Goal: Task Accomplishment & Management: Manage account settings

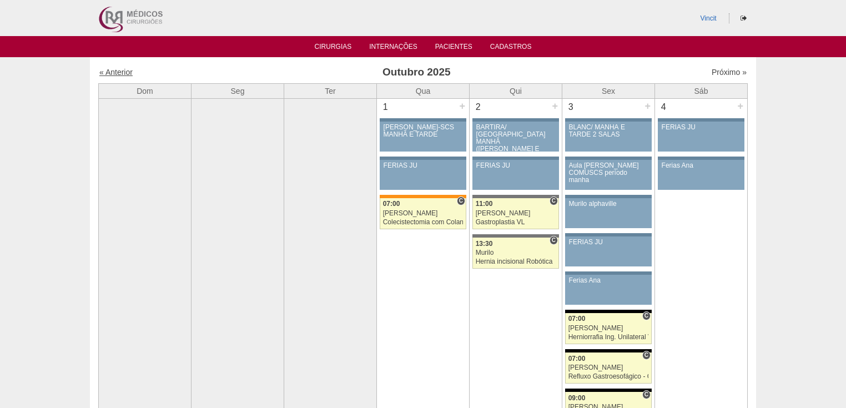
click at [118, 71] on link "« Anterior" at bounding box center [115, 72] width 33 height 9
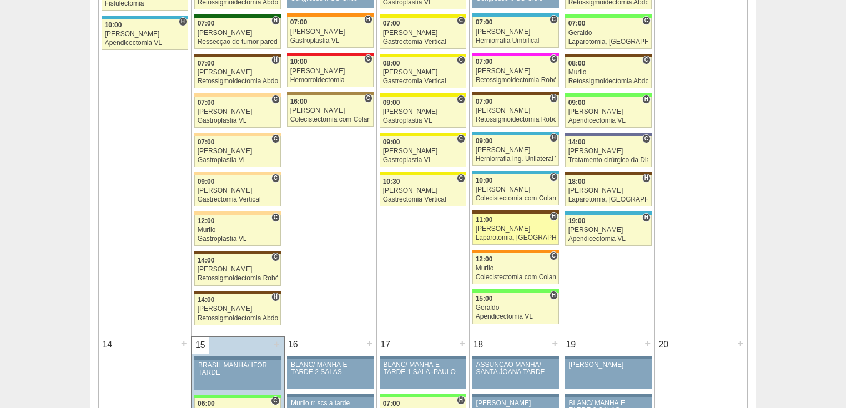
scroll to position [933, 0]
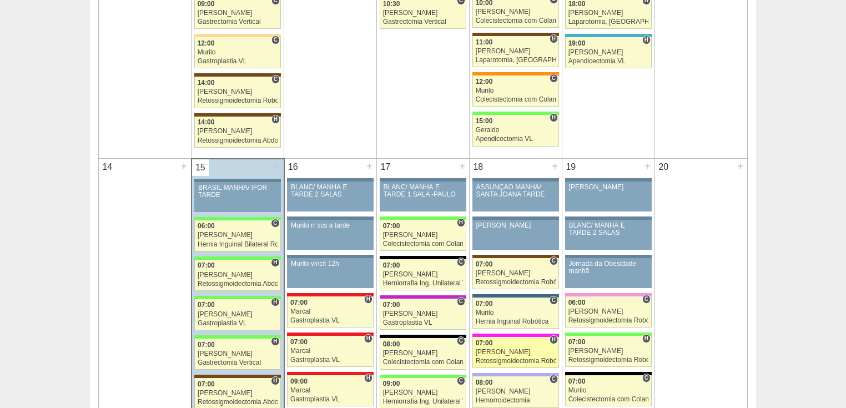
click at [486, 358] on div "Retossigmoidectomia Robótica" at bounding box center [516, 361] width 81 height 7
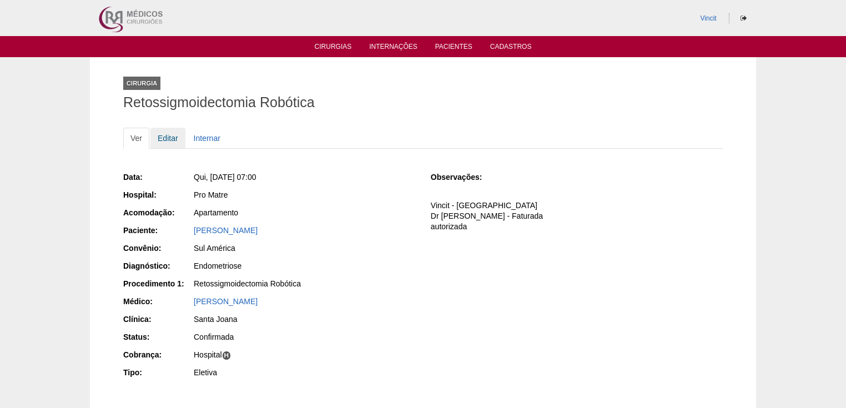
click at [169, 138] on link "Editar" at bounding box center [167, 138] width 35 height 21
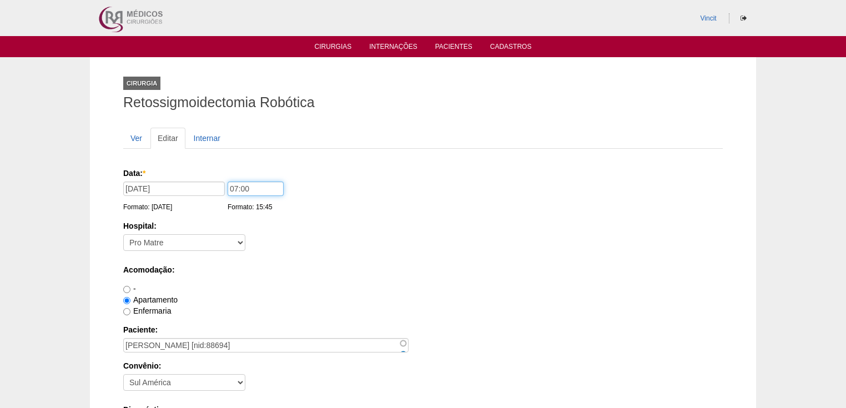
click at [236, 185] on input "07:00" at bounding box center [256, 189] width 56 height 14
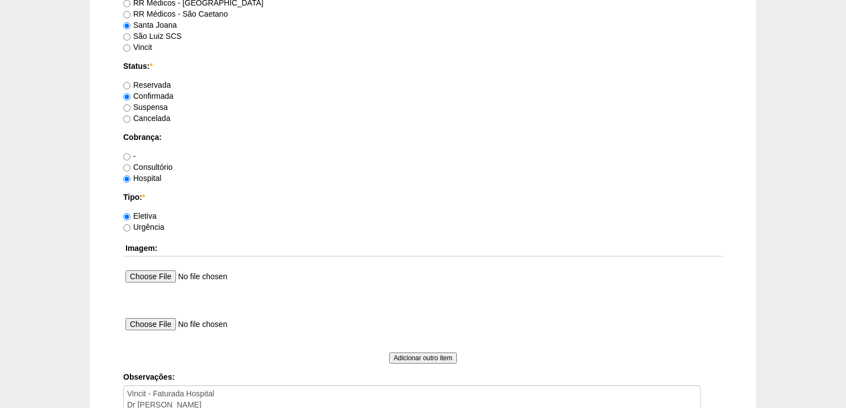
scroll to position [1021, 0]
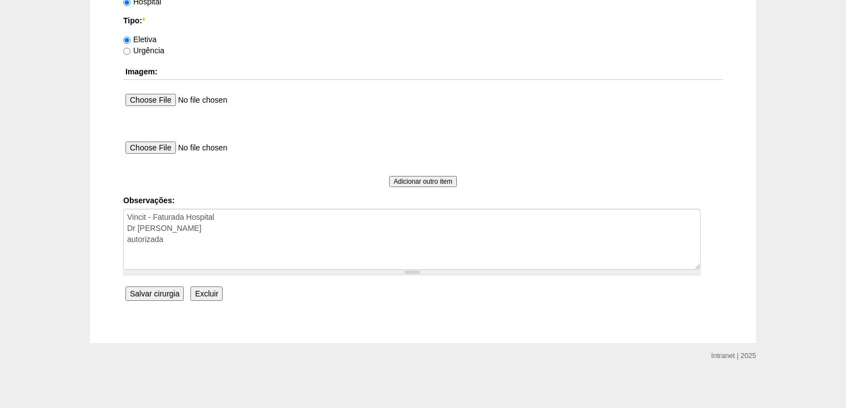
type input "14:00"
click at [153, 293] on input "Salvar cirurgia" at bounding box center [154, 294] width 58 height 14
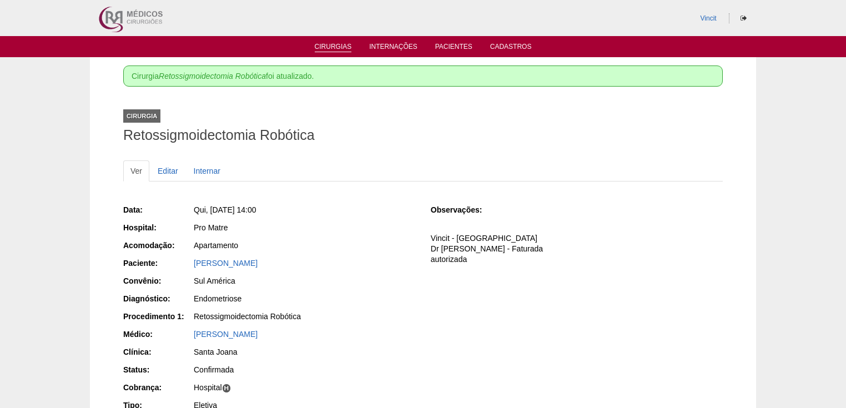
click at [334, 48] on link "Cirurgias" at bounding box center [333, 47] width 37 height 9
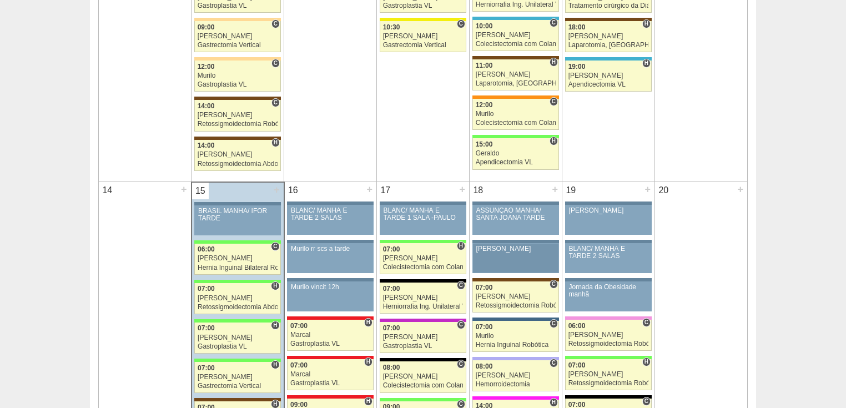
scroll to position [1199, 0]
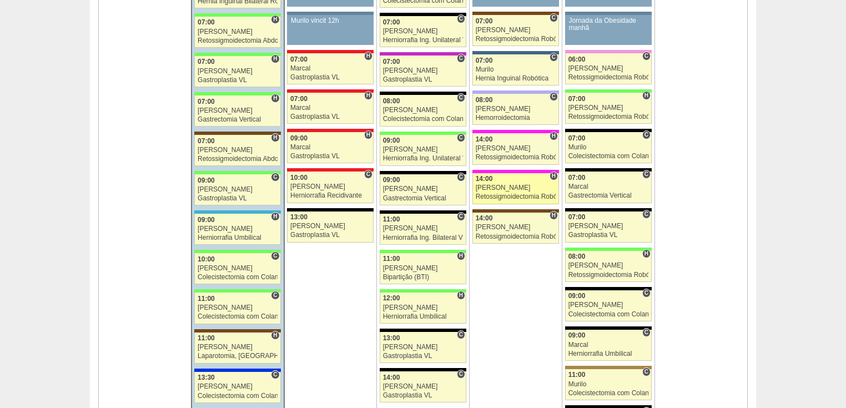
click at [497, 193] on div "Retossigmoidectomia Robótica" at bounding box center [516, 196] width 81 height 7
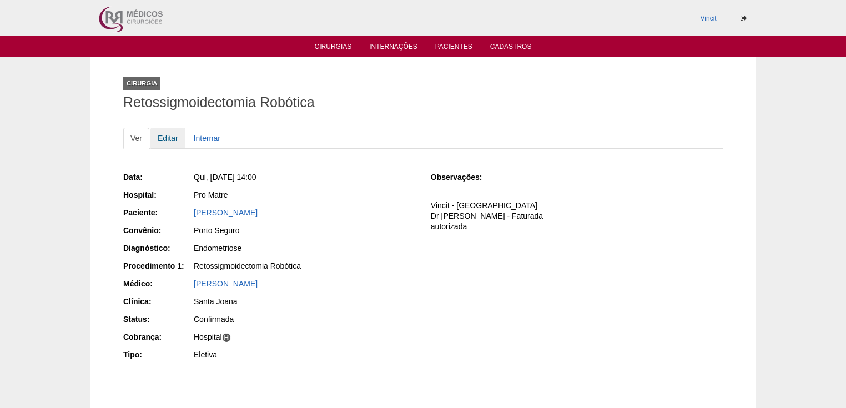
click at [169, 142] on link "Editar" at bounding box center [167, 138] width 35 height 21
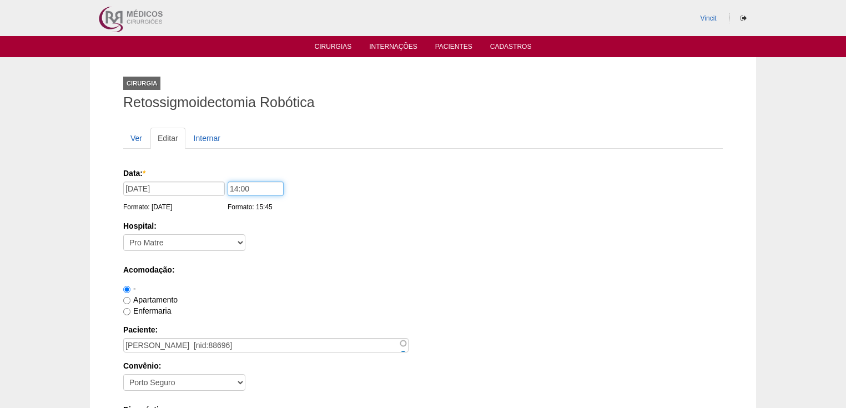
click at [237, 188] on input "14:00" at bounding box center [256, 189] width 56 height 14
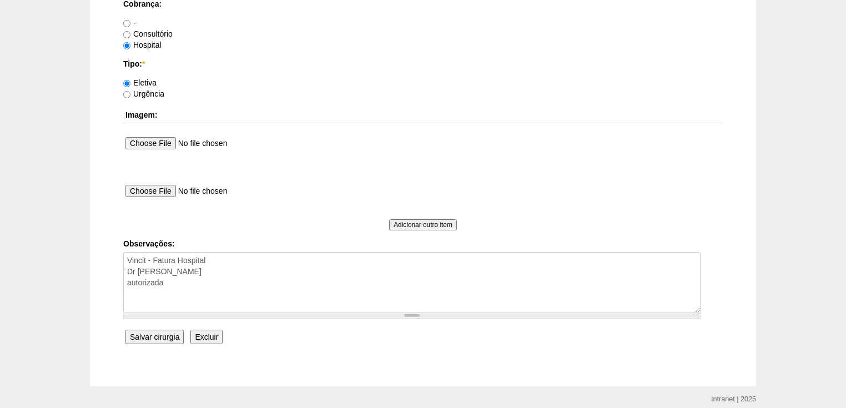
scroll to position [1021, 0]
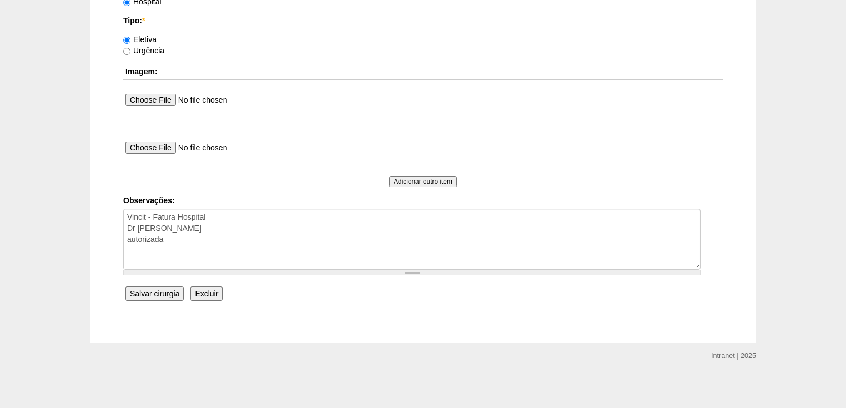
type input "07:00"
click at [162, 293] on input "Salvar cirurgia" at bounding box center [154, 294] width 58 height 14
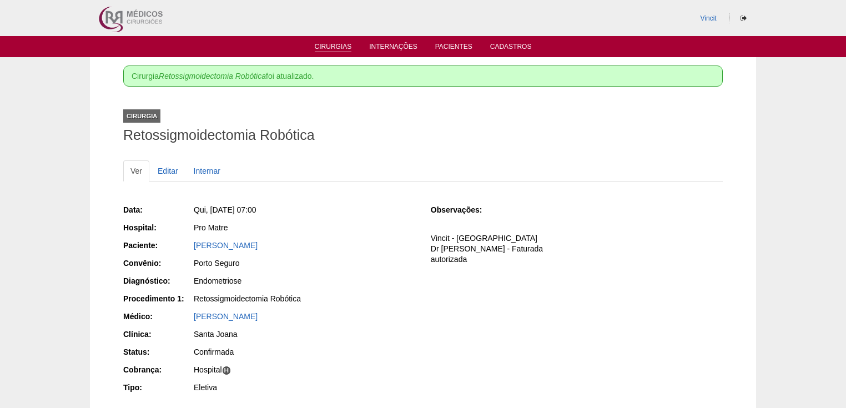
drag, startPoint x: 336, startPoint y: 40, endPoint x: 335, endPoint y: 47, distance: 6.7
click at [336, 42] on ul "Cirurgias Internações Pacientes Cadastros" at bounding box center [423, 46] width 846 height 21
click at [335, 47] on link "Cirurgias" at bounding box center [333, 47] width 37 height 9
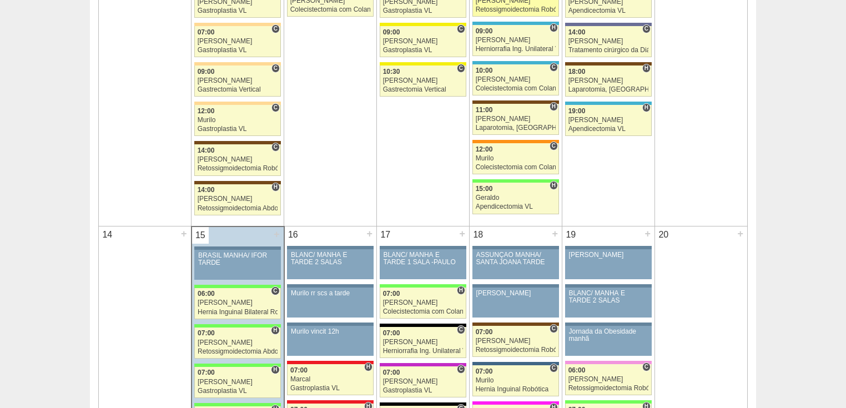
scroll to position [1066, 0]
